Goal: Find specific page/section: Find specific page/section

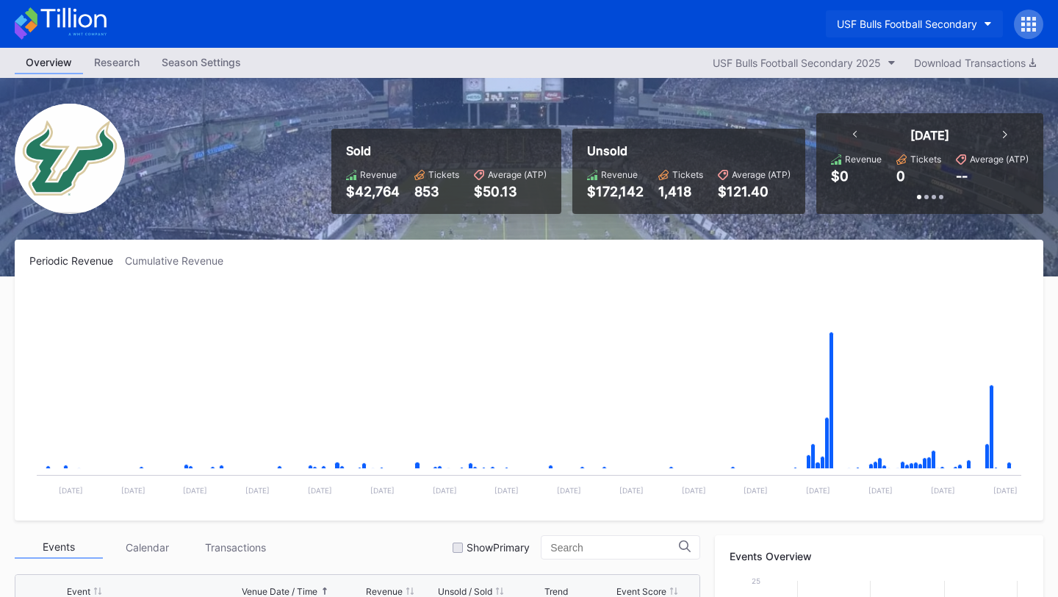
click at [965, 16] on button "USF Bulls Football Secondary" at bounding box center [914, 23] width 177 height 27
click at [873, 21] on div "USF Bulls Football Secondary" at bounding box center [907, 24] width 140 height 12
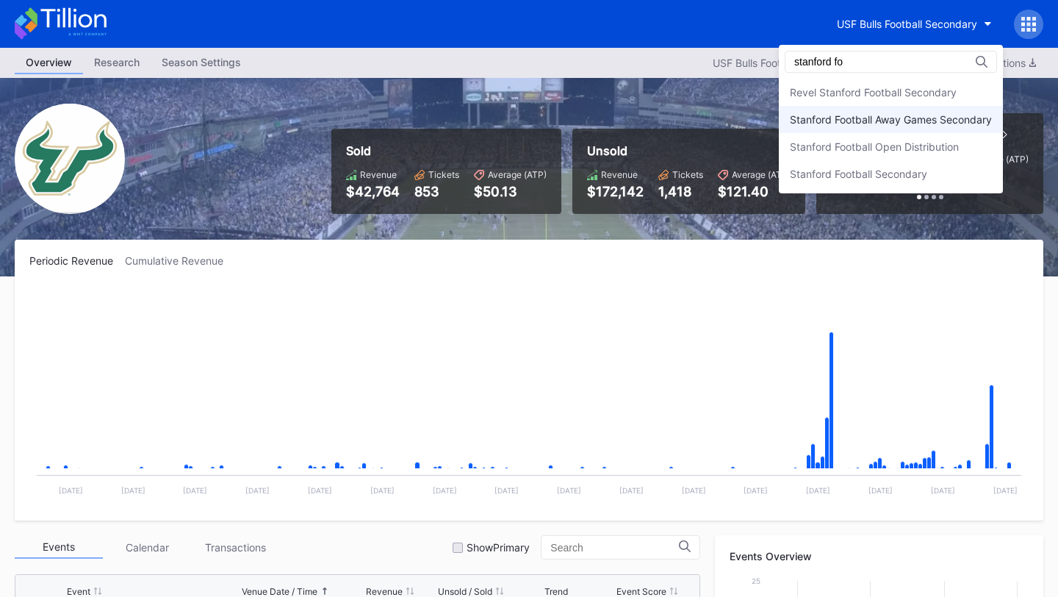
type input "stanford fo"
click at [910, 114] on div "Stanford Football Away Games Secondary" at bounding box center [891, 119] width 202 height 12
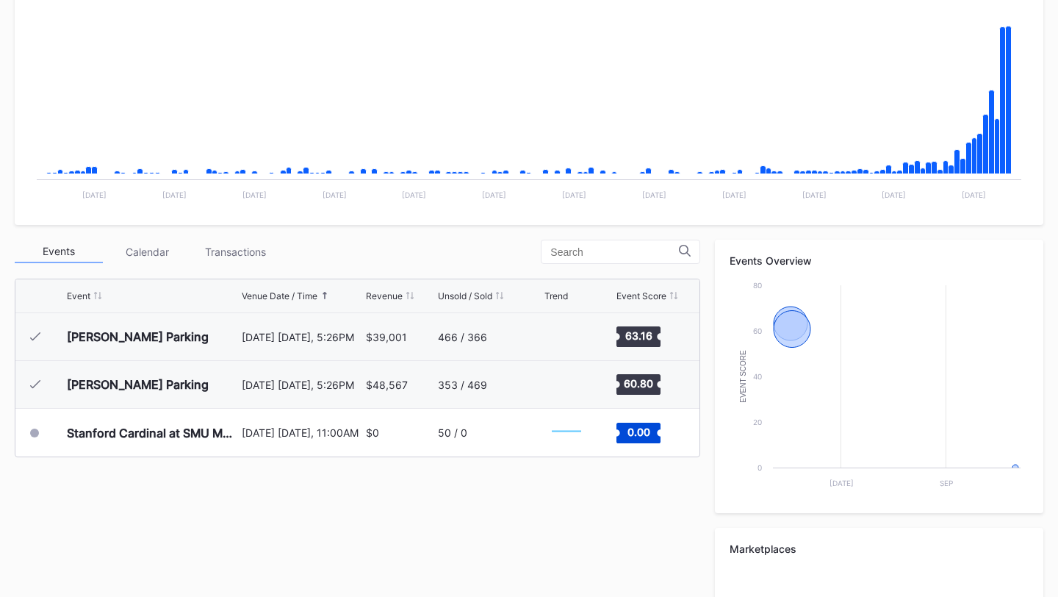
scroll to position [300, 0]
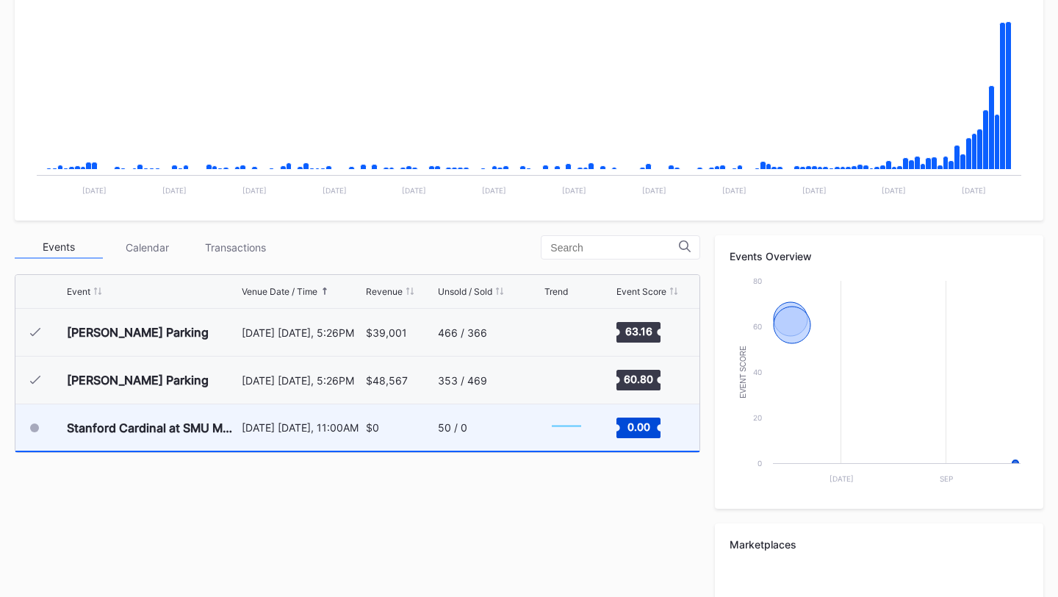
click at [376, 423] on div "$0" at bounding box center [372, 427] width 13 height 12
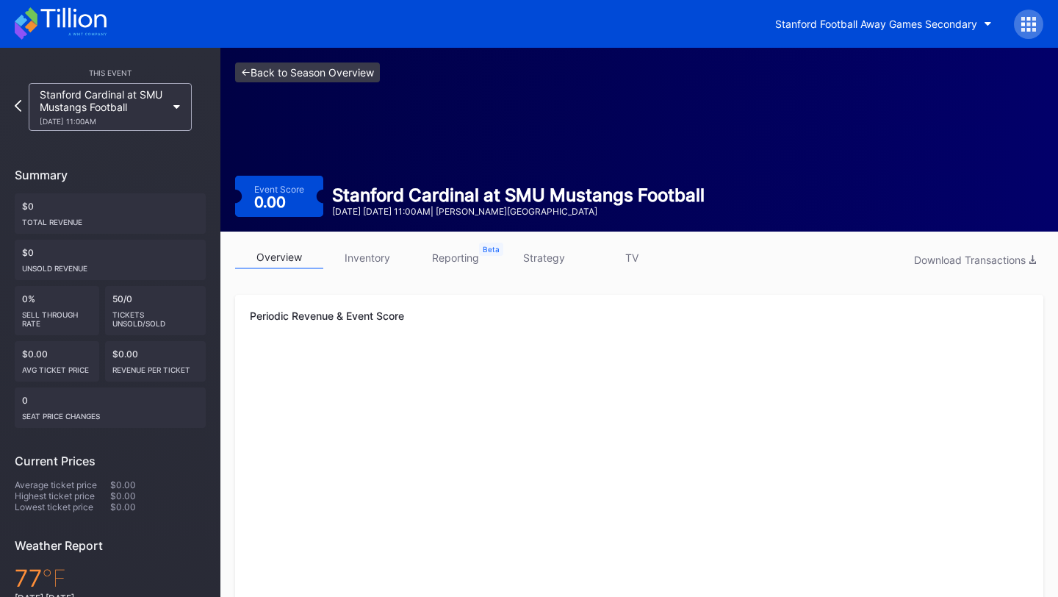
click at [304, 74] on link "<- Back to Season Overview" at bounding box center [307, 72] width 145 height 20
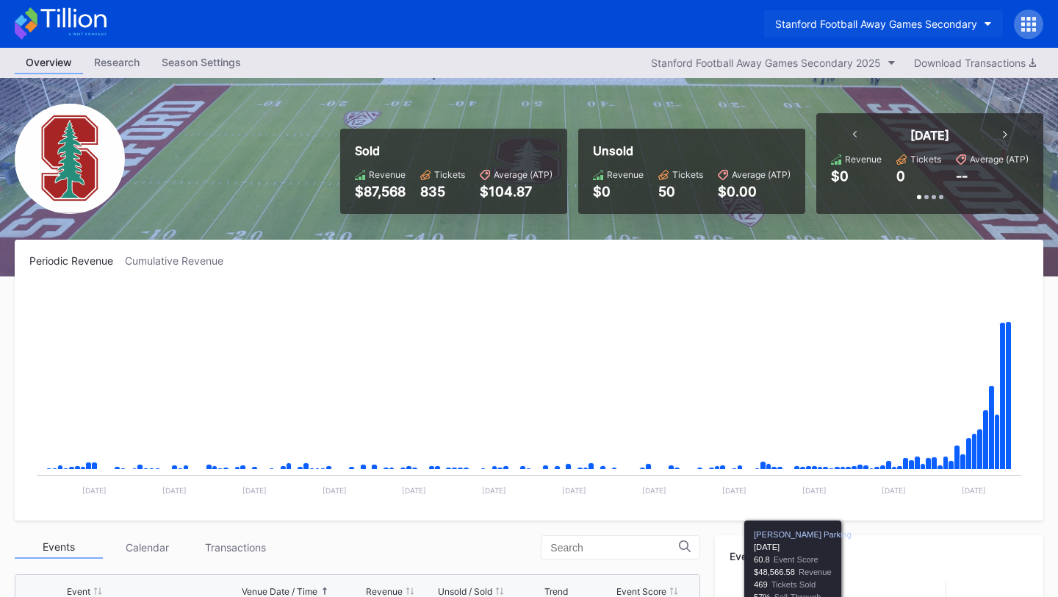
click at [903, 28] on div "Stanford Football Away Games Secondary" at bounding box center [876, 24] width 202 height 12
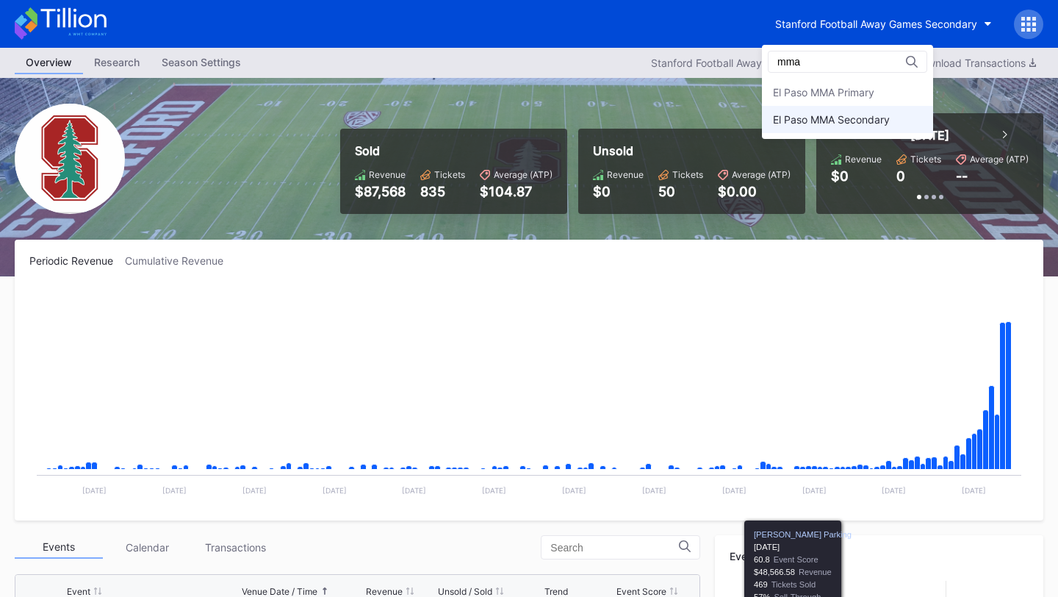
type input "mma"
click at [881, 115] on div "El Paso MMA Secondary" at bounding box center [831, 119] width 117 height 12
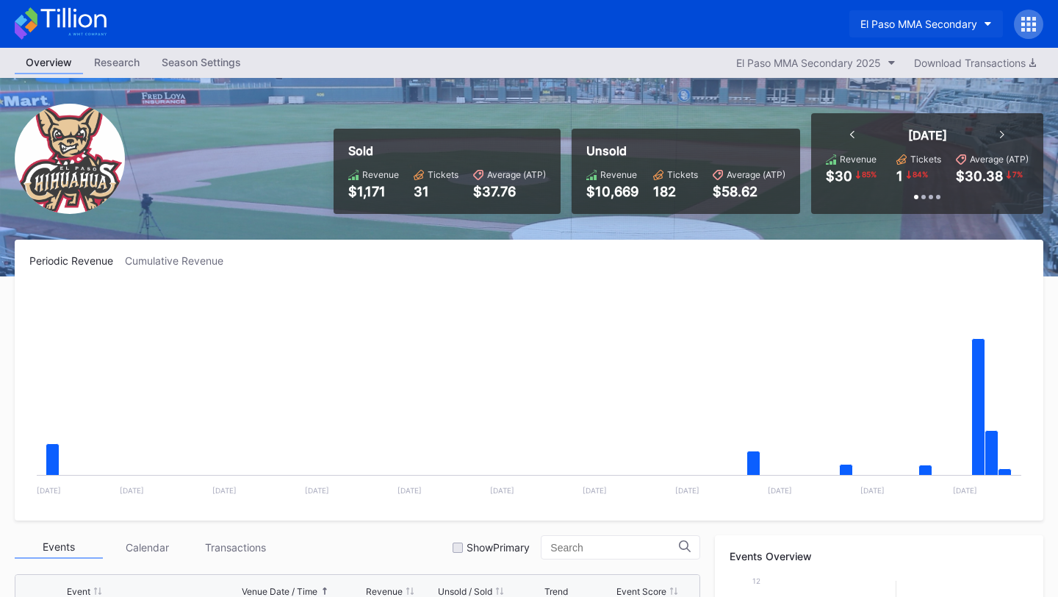
click at [953, 23] on div "El Paso MMA Secondary" at bounding box center [919, 24] width 117 height 12
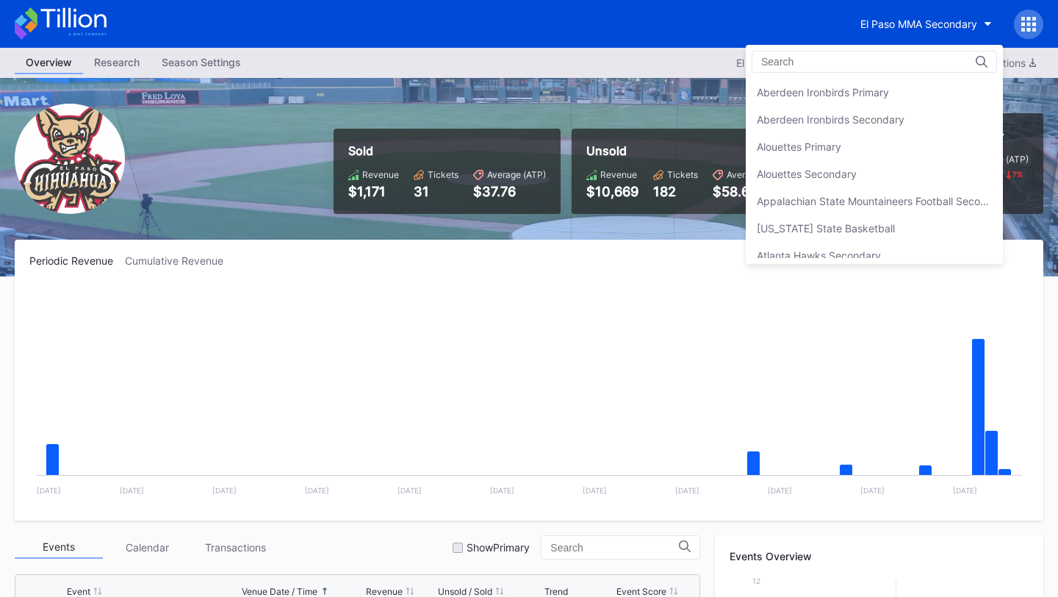
scroll to position [1523, 0]
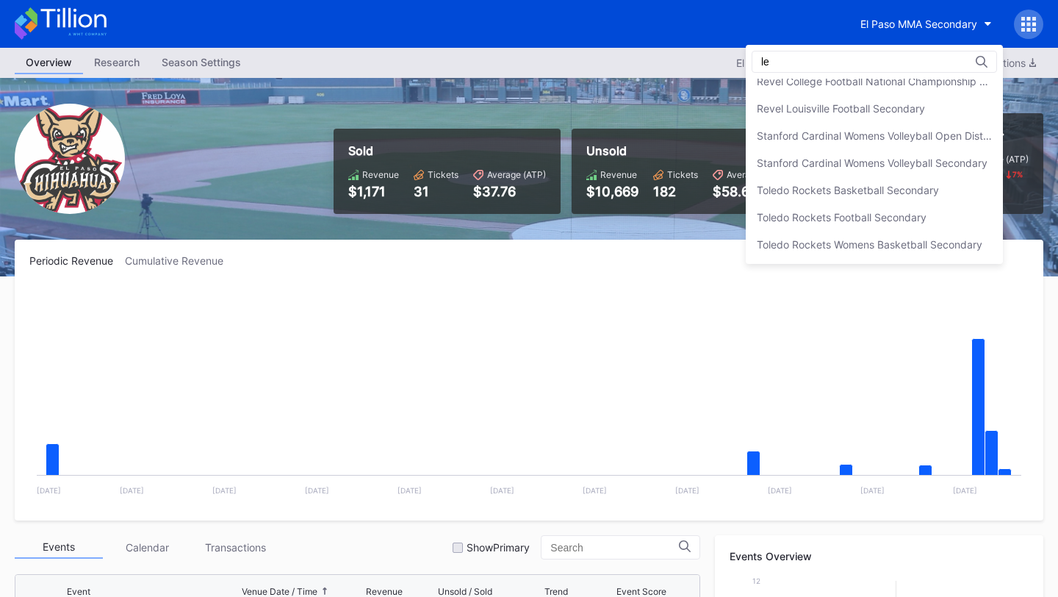
type input "l"
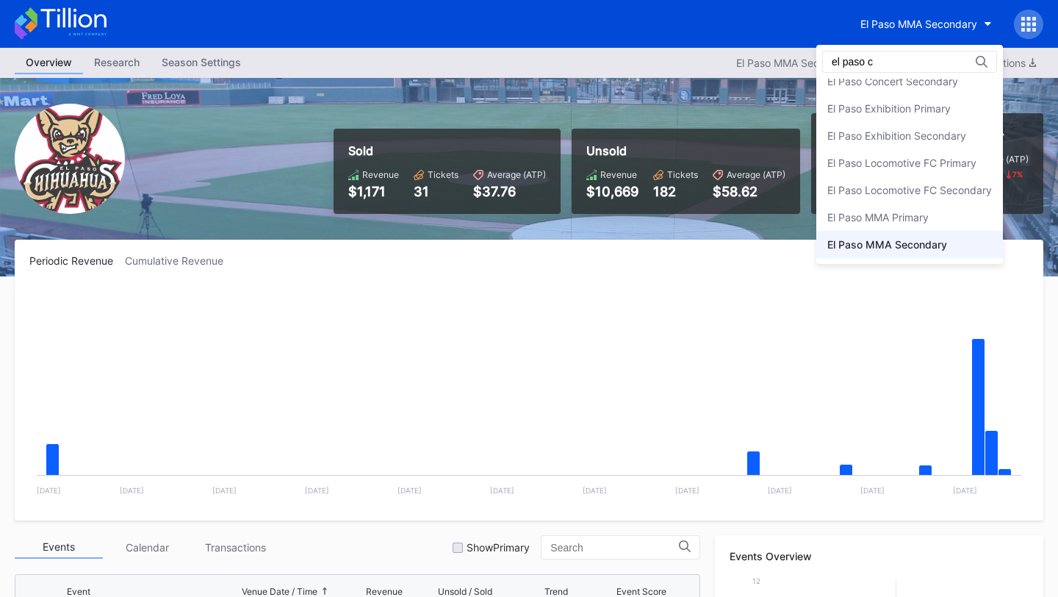
scroll to position [0, 0]
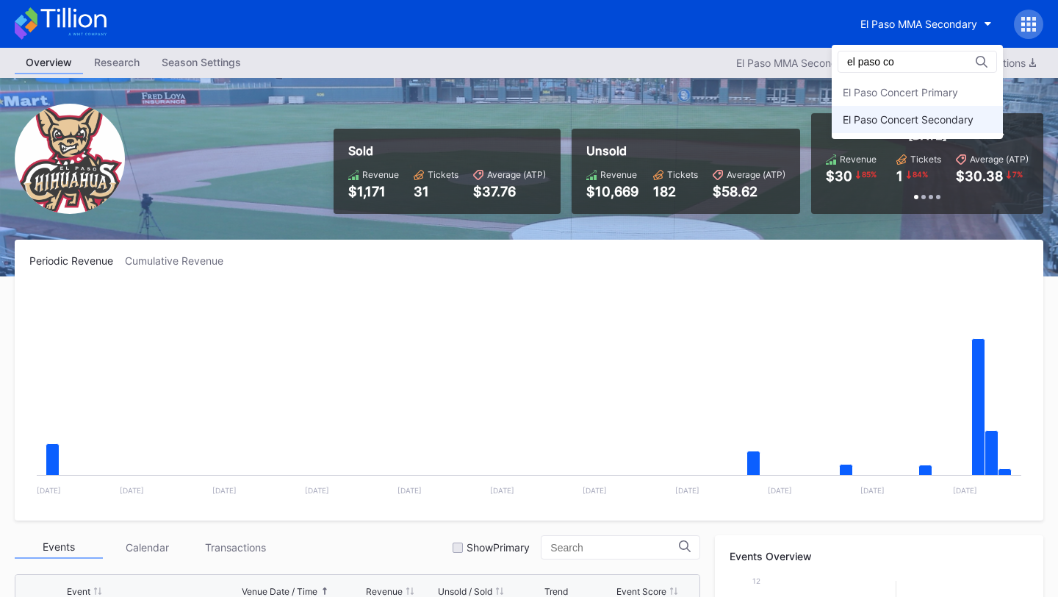
type input "el paso co"
click at [914, 118] on div "El Paso Concert Secondary" at bounding box center [908, 119] width 131 height 12
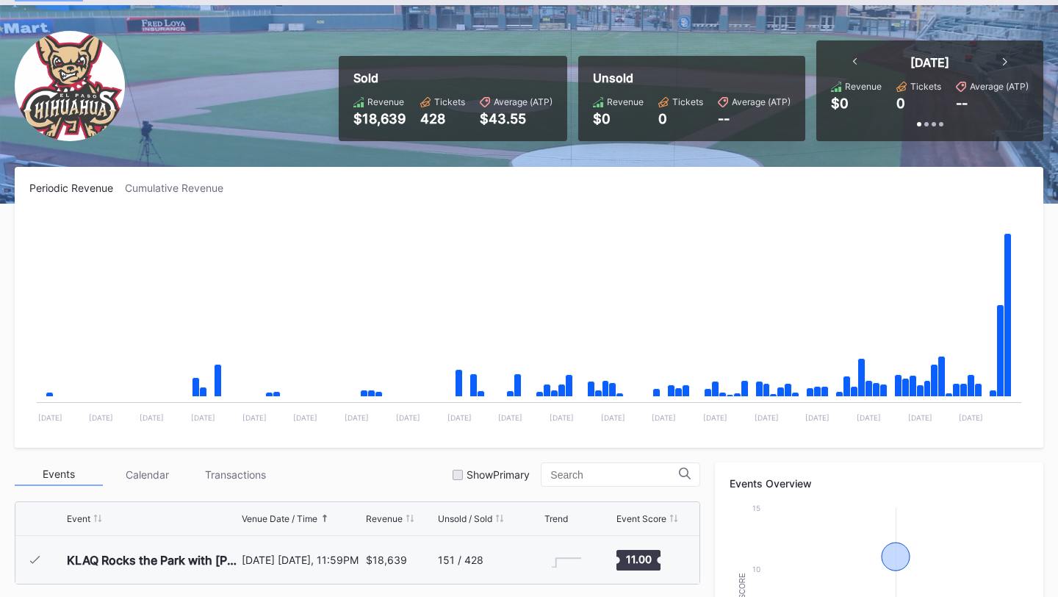
scroll to position [74, 0]
